Goal: Information Seeking & Learning: Learn about a topic

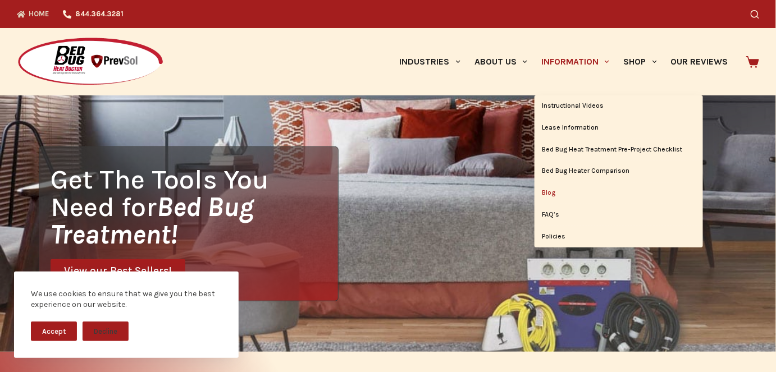
click at [546, 191] on link "Blog" at bounding box center [618, 192] width 168 height 21
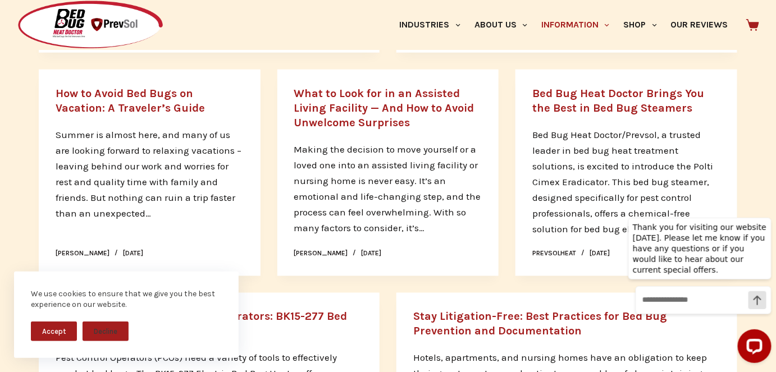
scroll to position [393, 0]
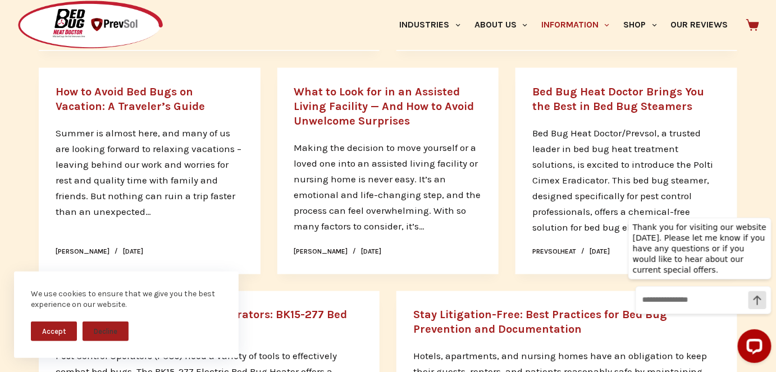
click at [398, 193] on p "Making the decision to move yourself or a loved one into an assisted living fac…" at bounding box center [388, 187] width 188 height 94
click at [371, 113] on h2 "What to Look for in an Assisted Living Facility — And How to Avoid Unwelcome Su…" at bounding box center [388, 107] width 188 height 44
click at [374, 109] on link "What to Look for in an Assisted Living Facility — And How to Avoid Unwelcome Su…" at bounding box center [384, 106] width 180 height 42
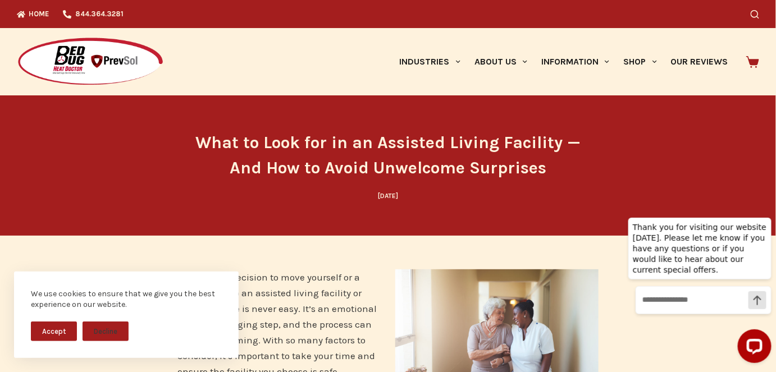
drag, startPoint x: 775, startPoint y: 38, endPoint x: 779, endPoint y: 44, distance: 6.9
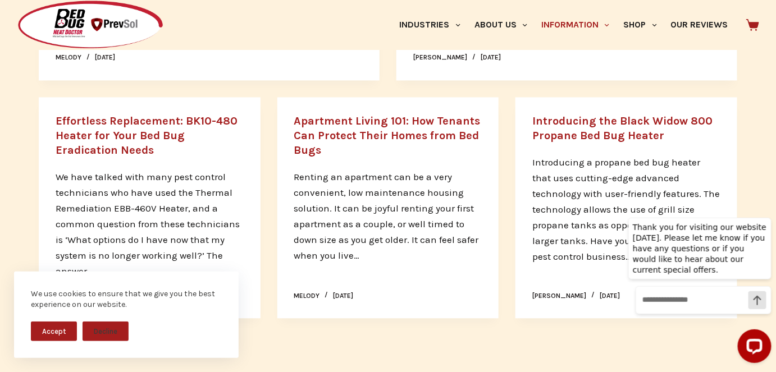
scroll to position [782, 0]
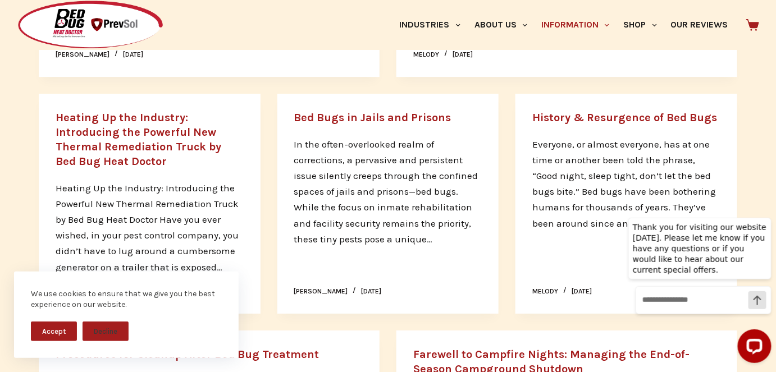
scroll to position [1202, 0]
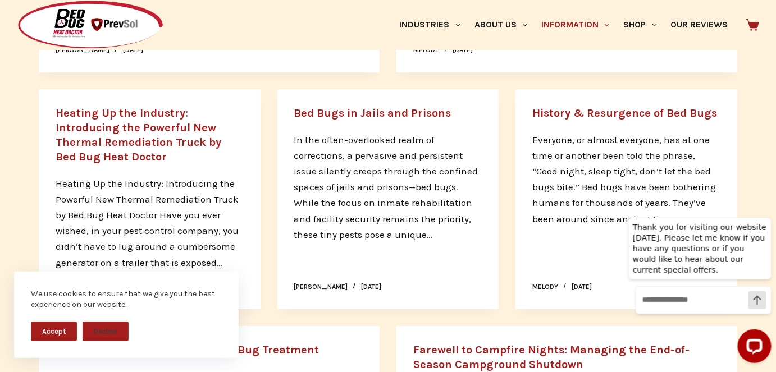
click at [358, 107] on link "Bed Bugs in Jails and Prisons" at bounding box center [372, 113] width 157 height 13
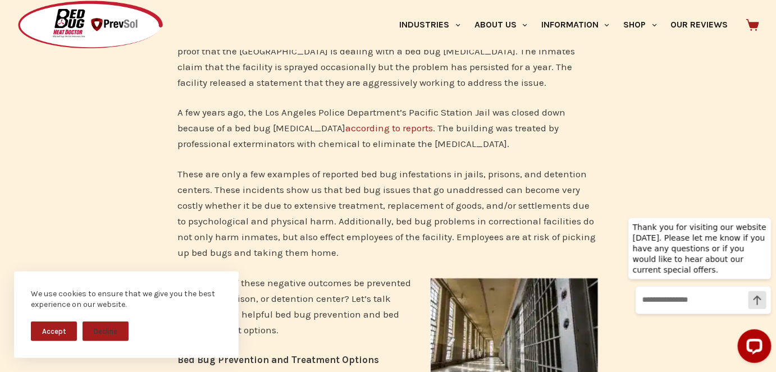
scroll to position [835, 0]
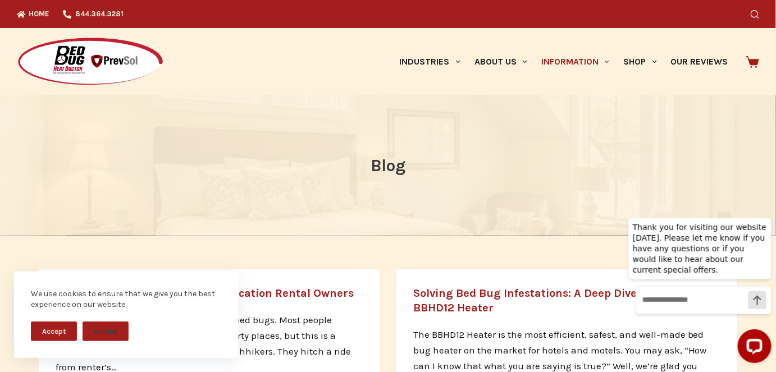
click at [756, 14] on icon "Search" at bounding box center [754, 14] width 8 height 8
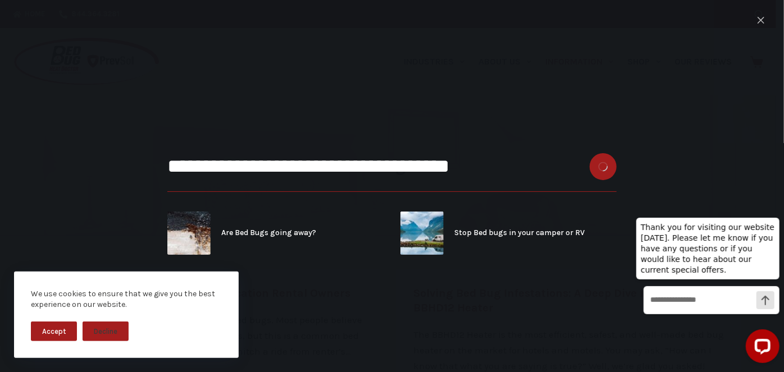
type input "**********"
click at [589, 153] on button "Search button" at bounding box center [602, 166] width 27 height 27
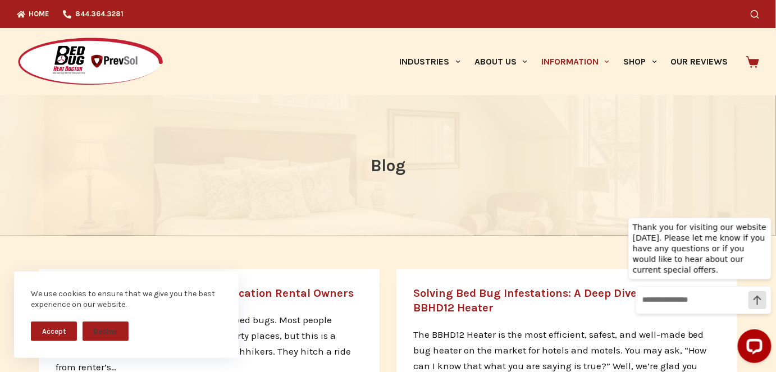
click at [276, 296] on link "Bed Bug Awareness: Educating Vacation Rental Owners" at bounding box center [205, 293] width 298 height 13
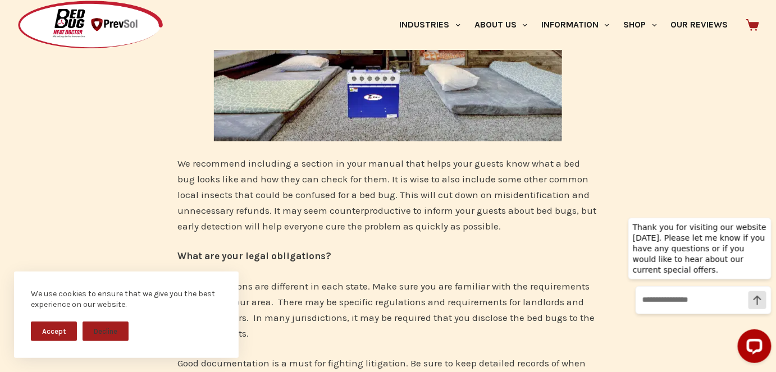
scroll to position [758, 0]
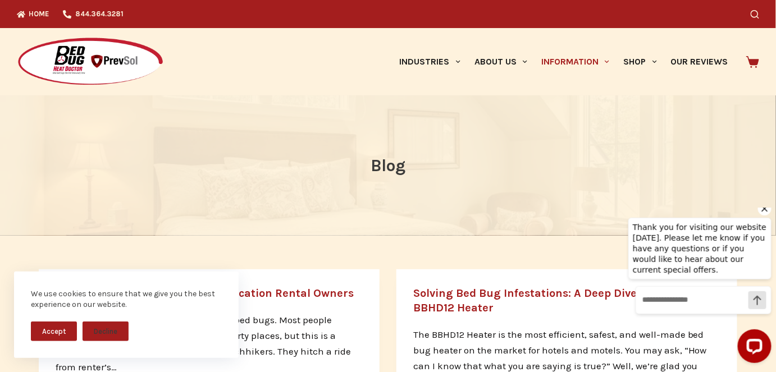
click at [762, 215] on icon "Hide greeting" at bounding box center [763, 208] width 13 height 13
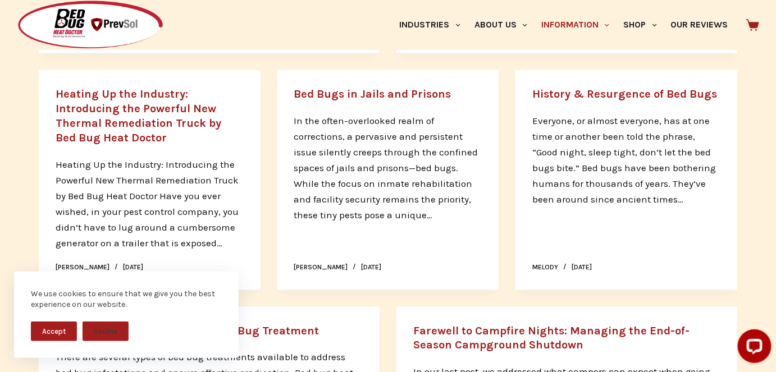
scroll to position [377, 0]
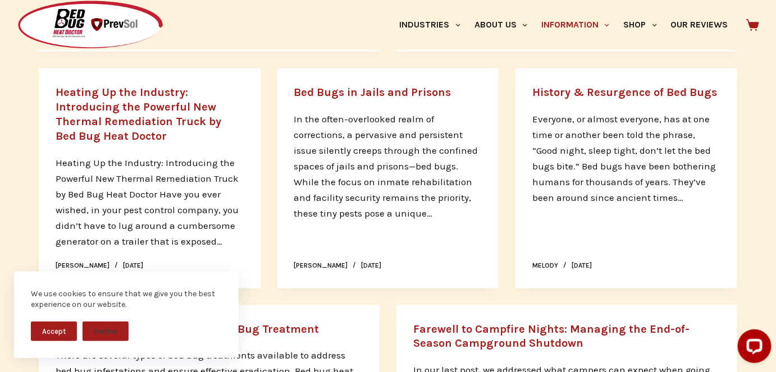
click at [633, 91] on link "History & Resurgence of Bed Bugs" at bounding box center [624, 92] width 185 height 13
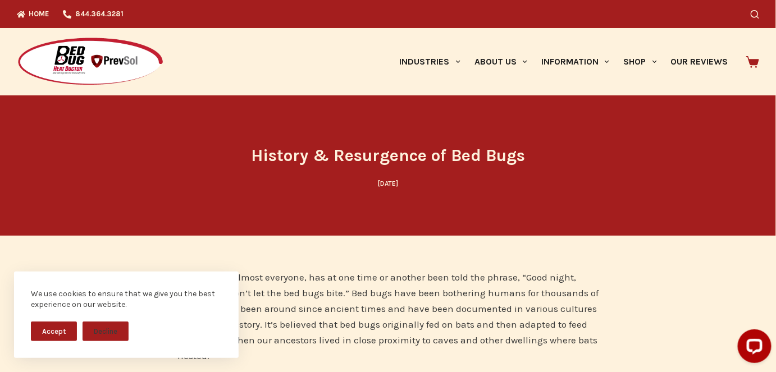
click at [56, 328] on button "Accept" at bounding box center [54, 332] width 46 height 20
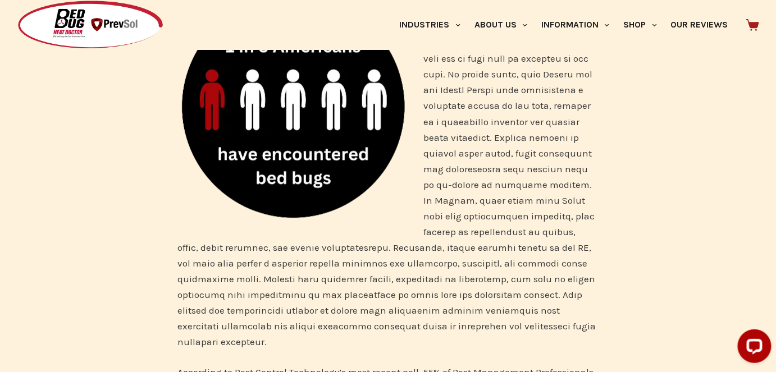
scroll to position [710, 0]
